Goal: Register for event/course

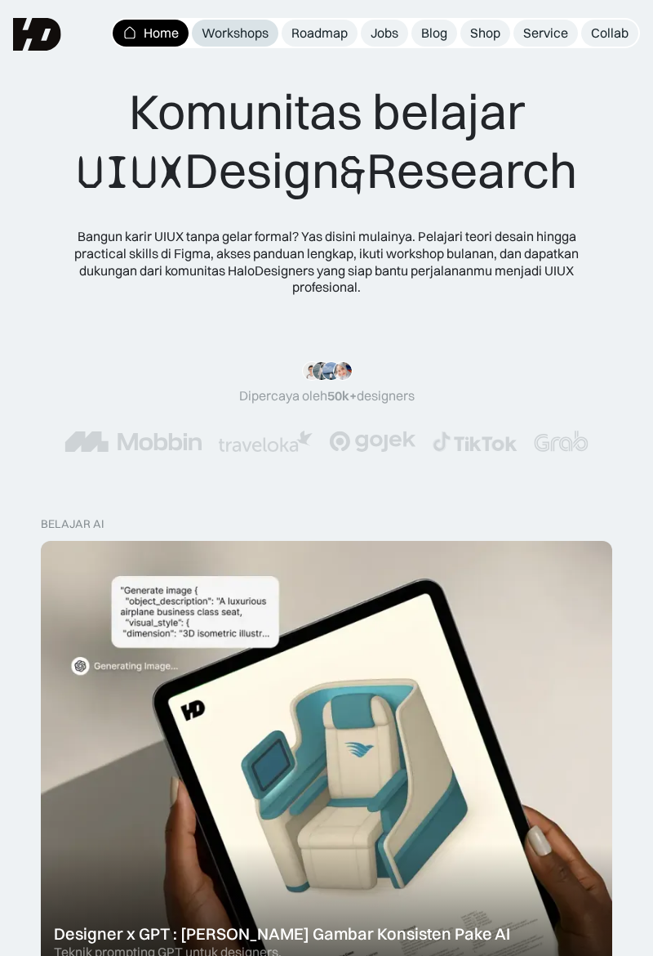
click at [250, 40] on div "Workshops" at bounding box center [235, 33] width 67 height 17
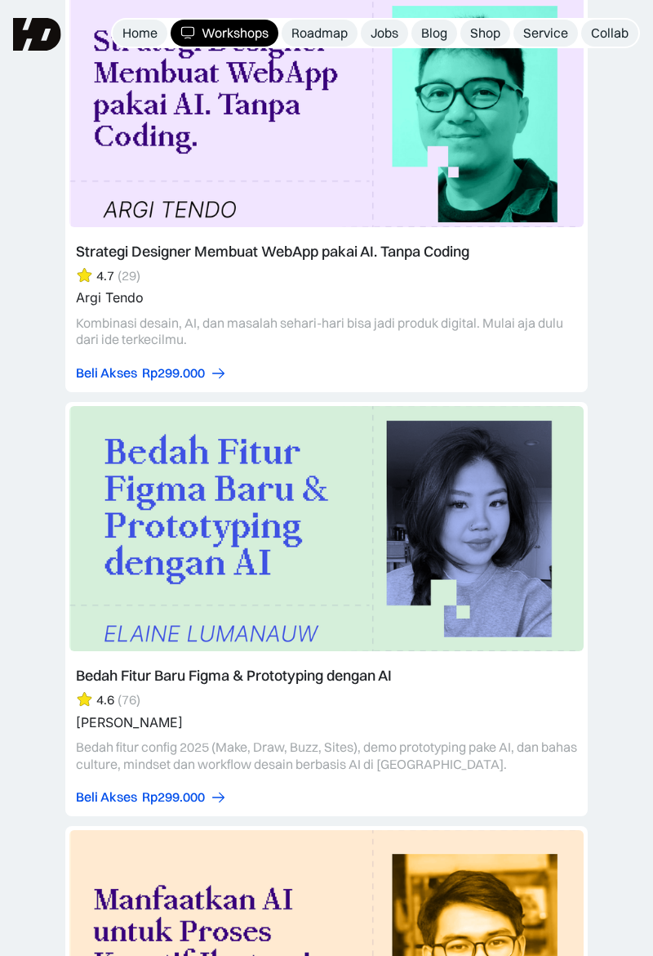
scroll to position [3262, 0]
